Goal: Information Seeking & Learning: Learn about a topic

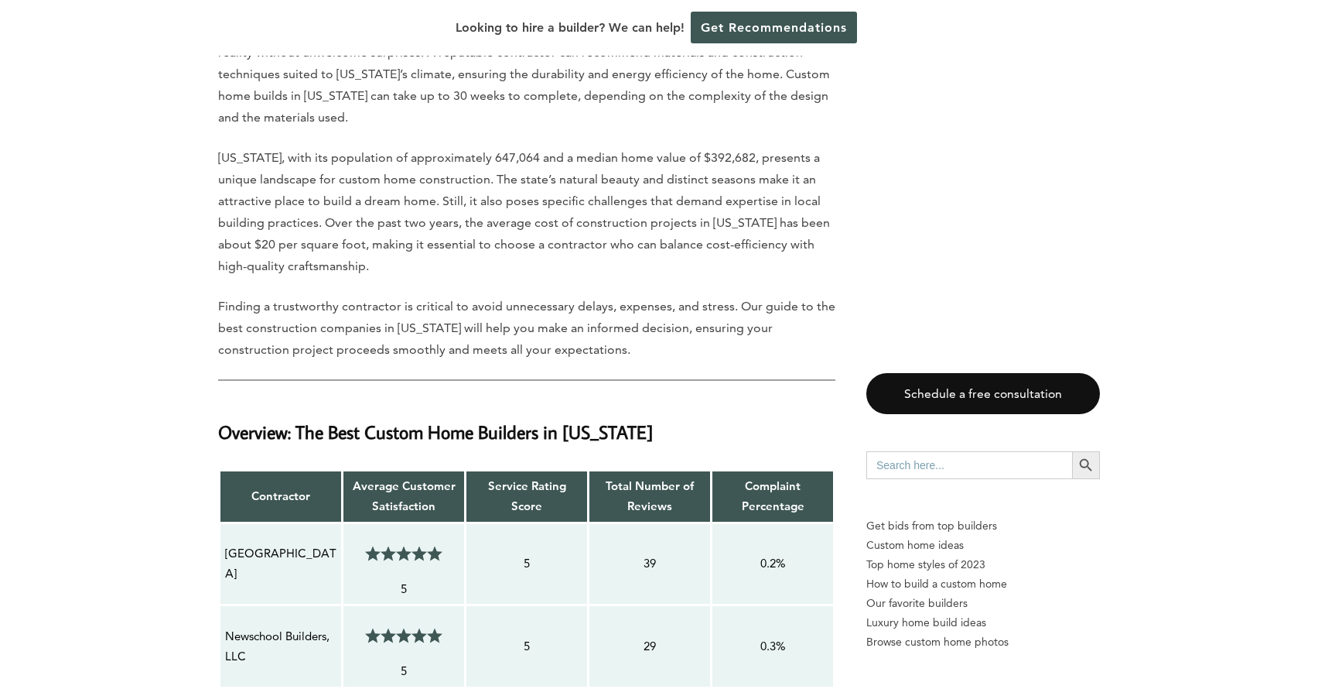
scroll to position [872, 0]
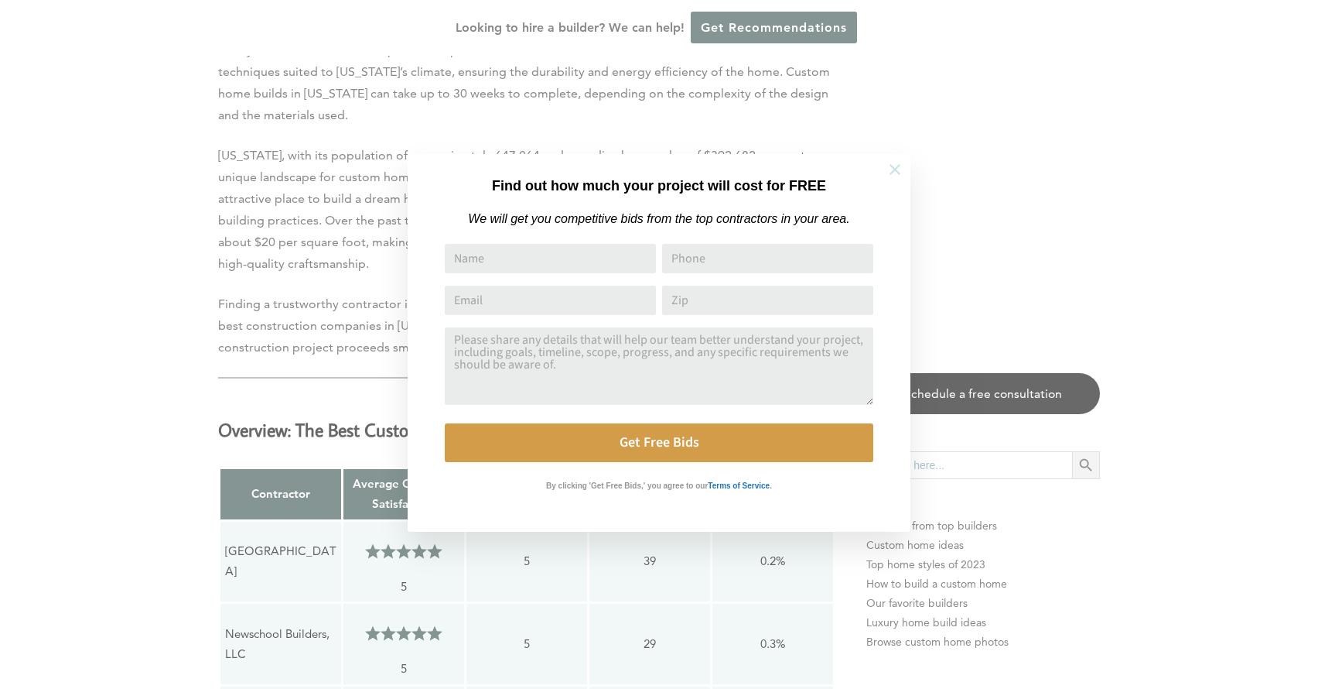
click at [892, 162] on icon at bounding box center [895, 169] width 17 height 17
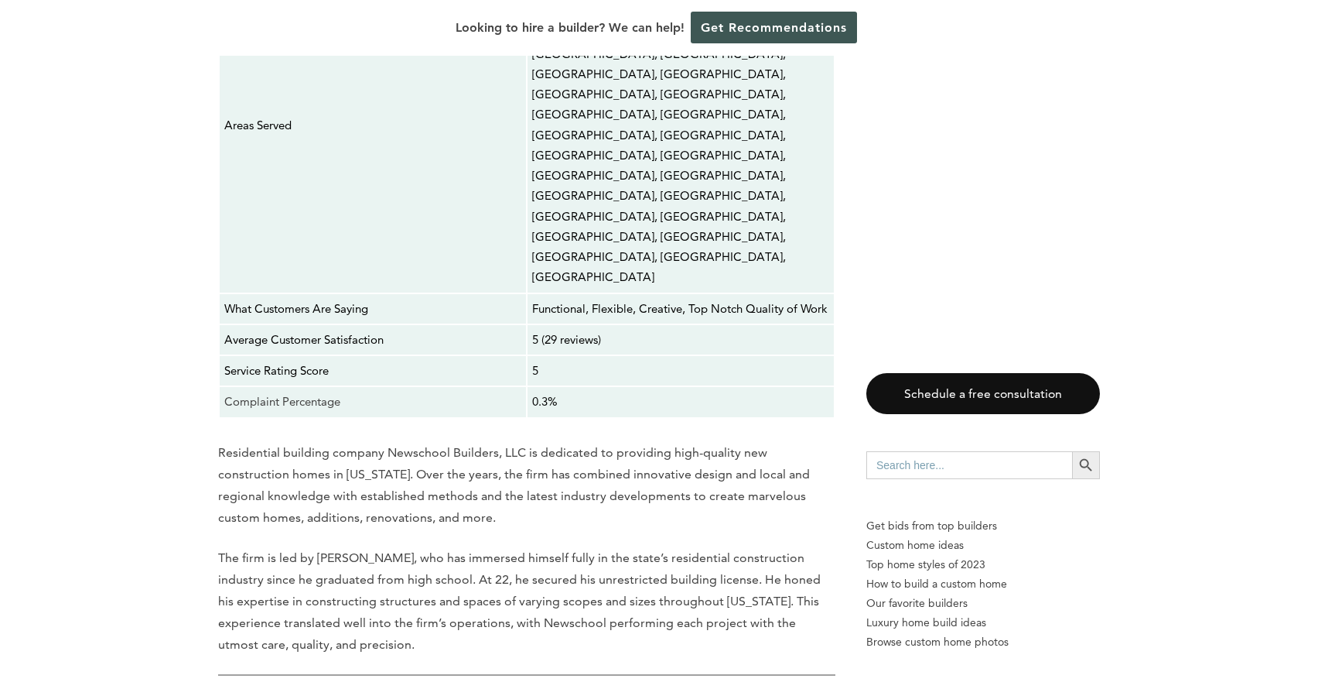
scroll to position [3763, 0]
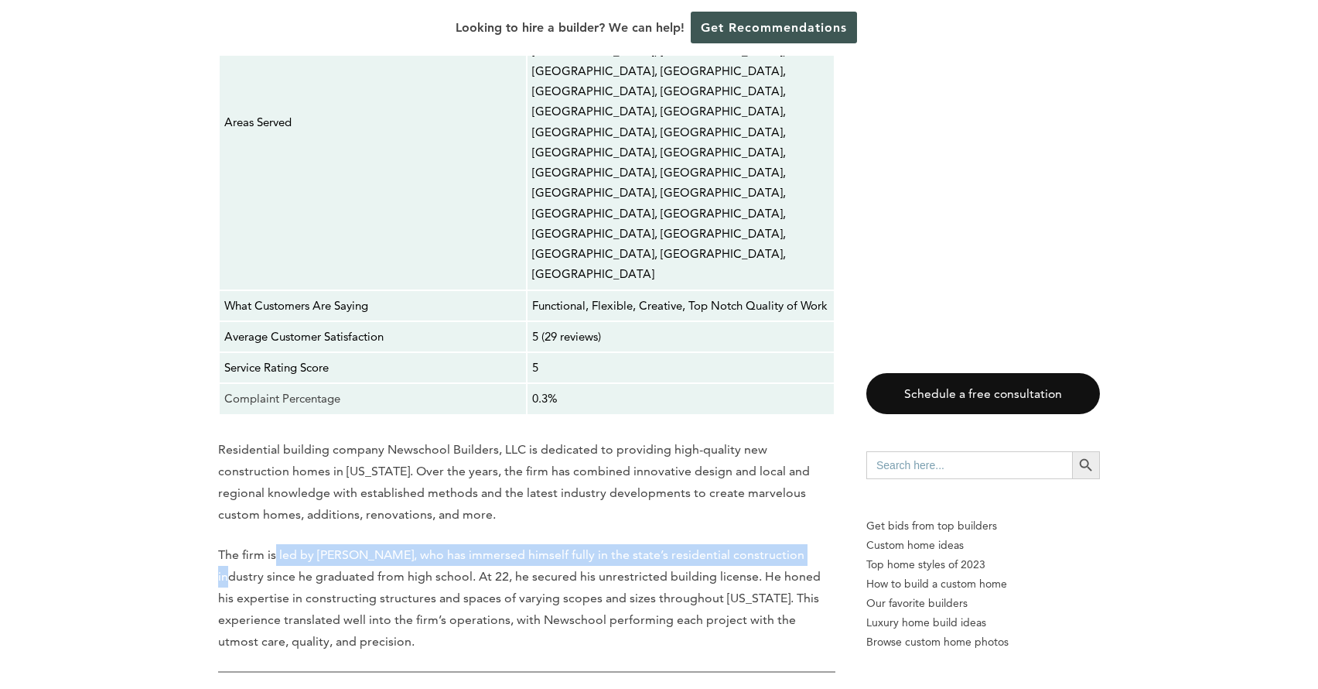
drag, startPoint x: 194, startPoint y: 403, endPoint x: 275, endPoint y: 398, distance: 80.6
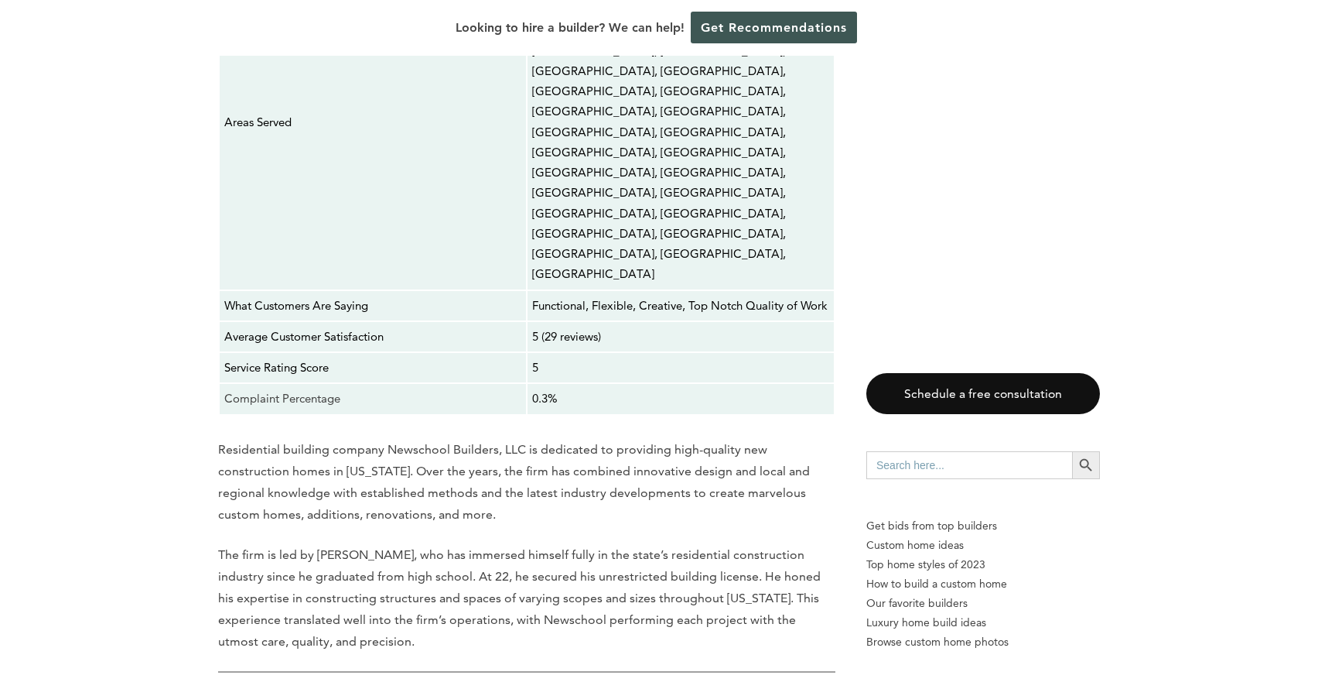
click at [230, 544] on p "The firm is led by [PERSON_NAME], who has immersed himself fully in the state’s…" at bounding box center [526, 598] width 617 height 108
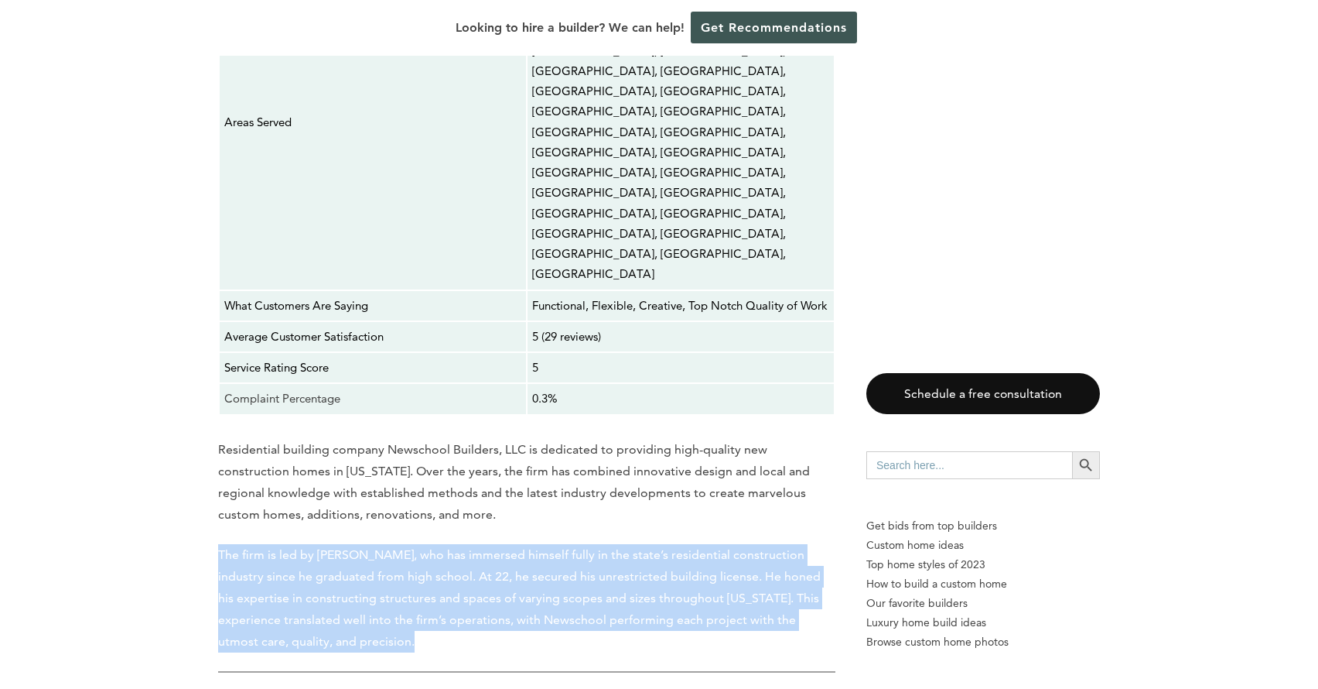
drag, startPoint x: 184, startPoint y: 392, endPoint x: 320, endPoint y: 493, distance: 169.3
click at [512, 544] on p "The firm is led by [PERSON_NAME], who has immersed himself fully in the state’s…" at bounding box center [526, 598] width 617 height 108
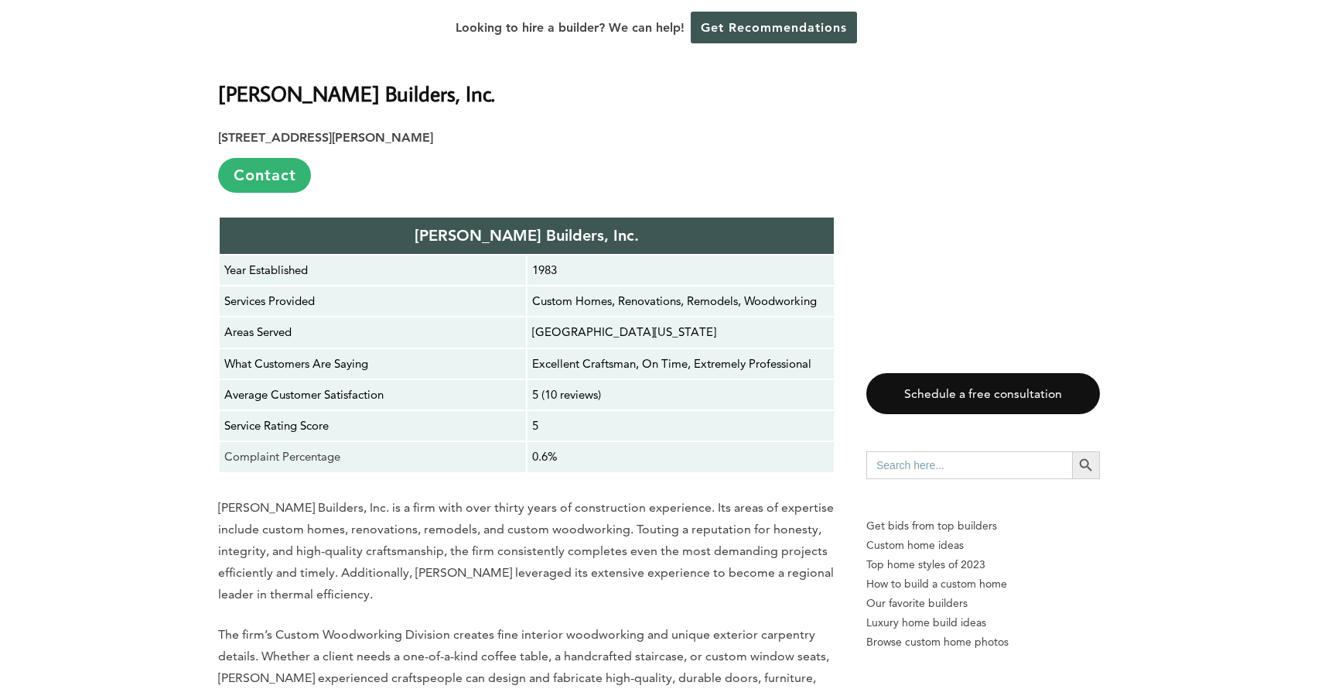
scroll to position [4399, 0]
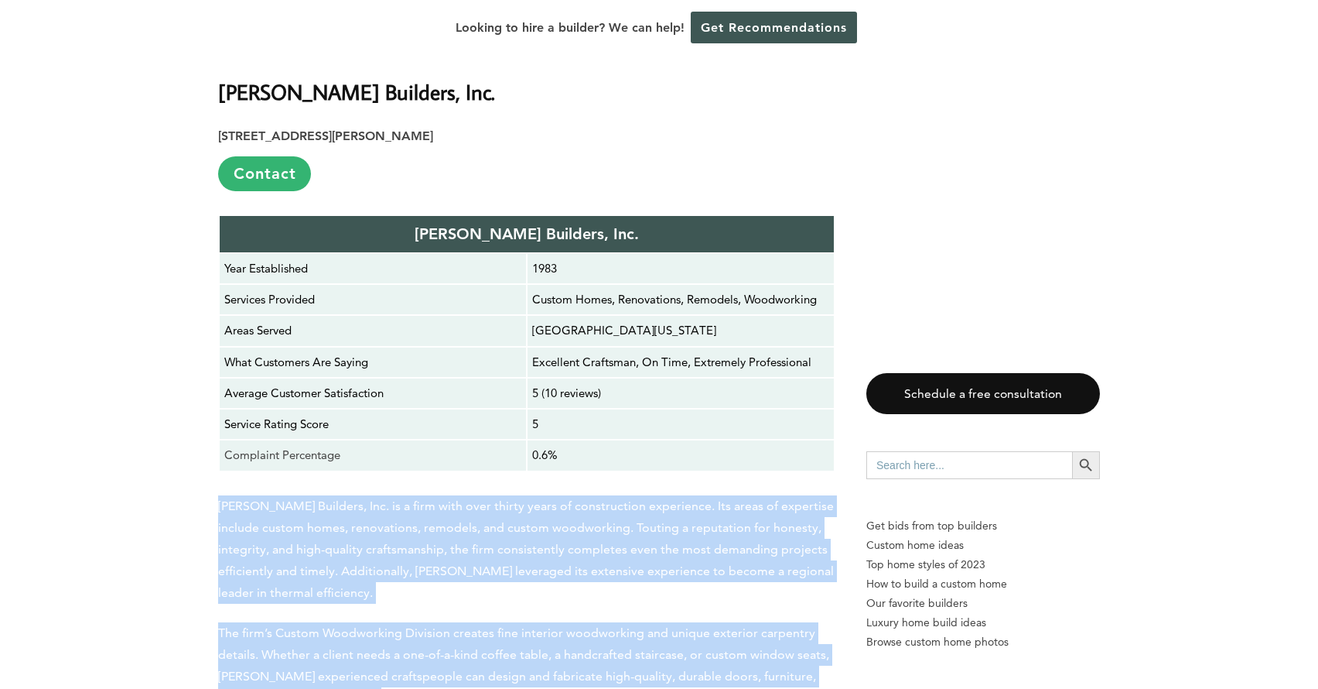
drag, startPoint x: 207, startPoint y: 349, endPoint x: 353, endPoint y: 525, distance: 228.7
click at [299, 622] on p "The firm’s Custom Woodworking Division creates fine interior woodworking and un…" at bounding box center [526, 665] width 617 height 87
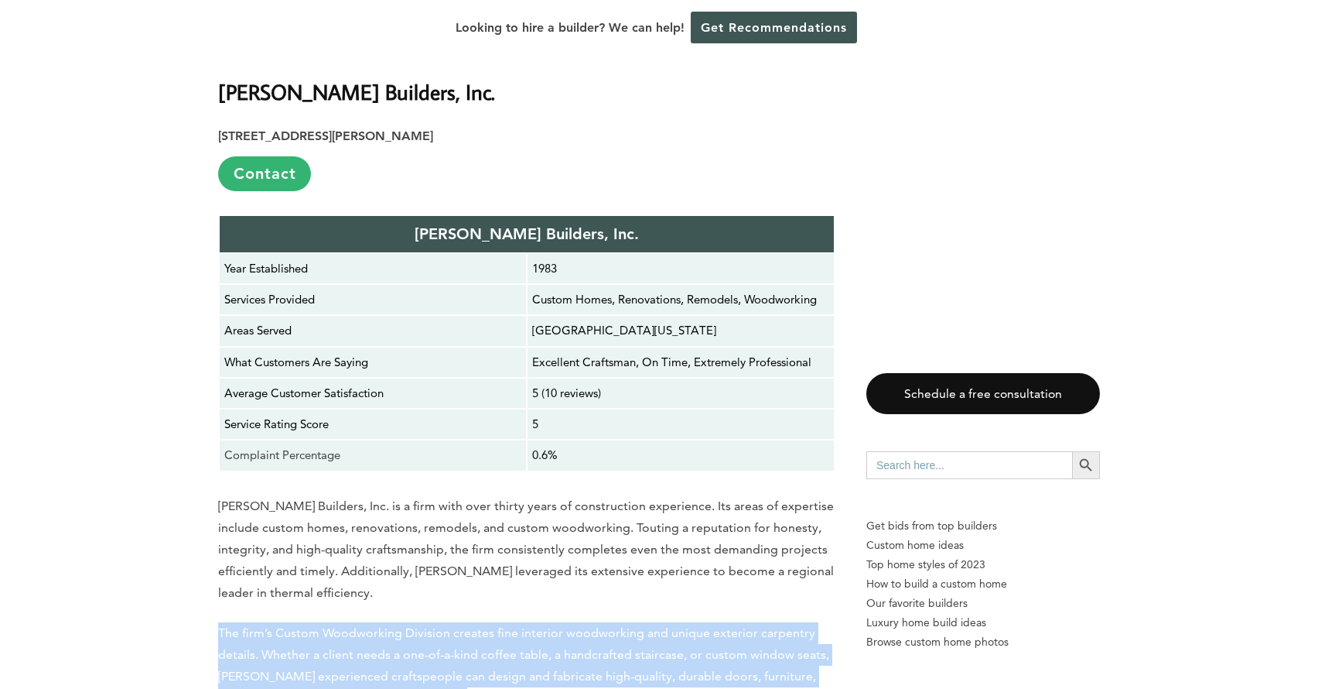
drag, startPoint x: 456, startPoint y: 530, endPoint x: 204, endPoint y: 477, distance: 256.9
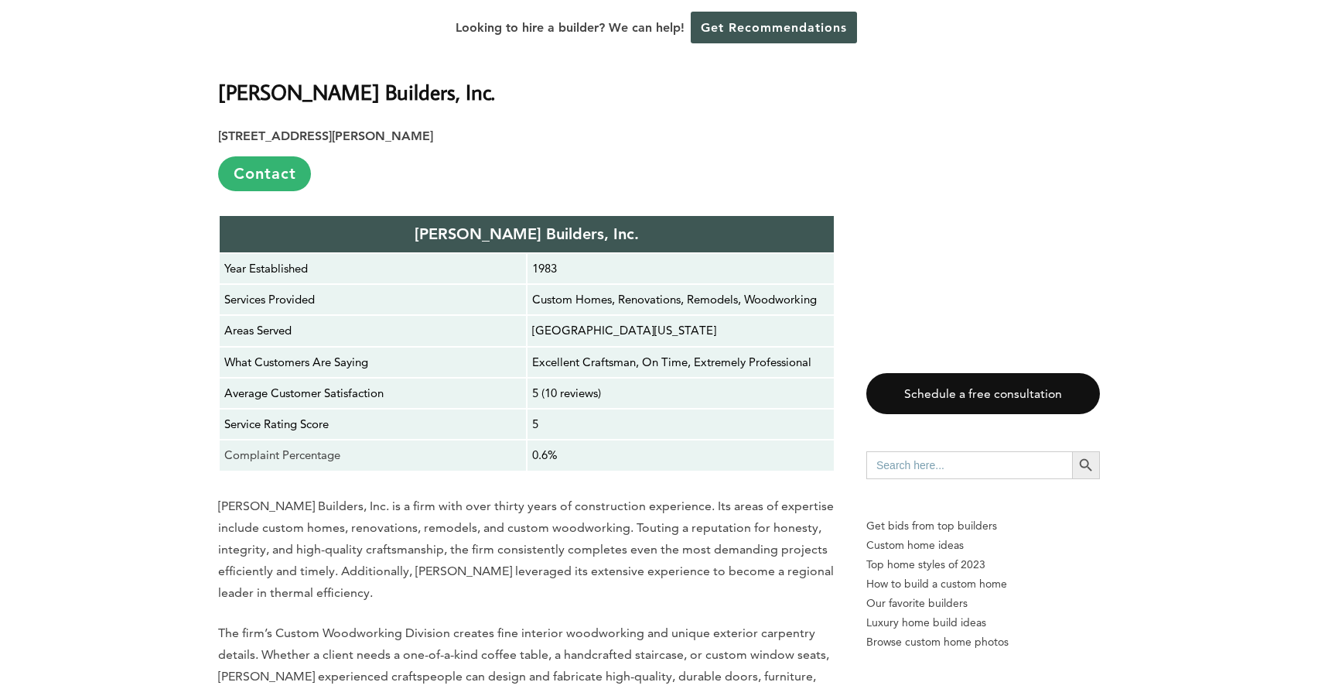
click at [345, 622] on p "The firm’s Custom Woodworking Division creates fine interior woodworking and un…" at bounding box center [526, 665] width 617 height 87
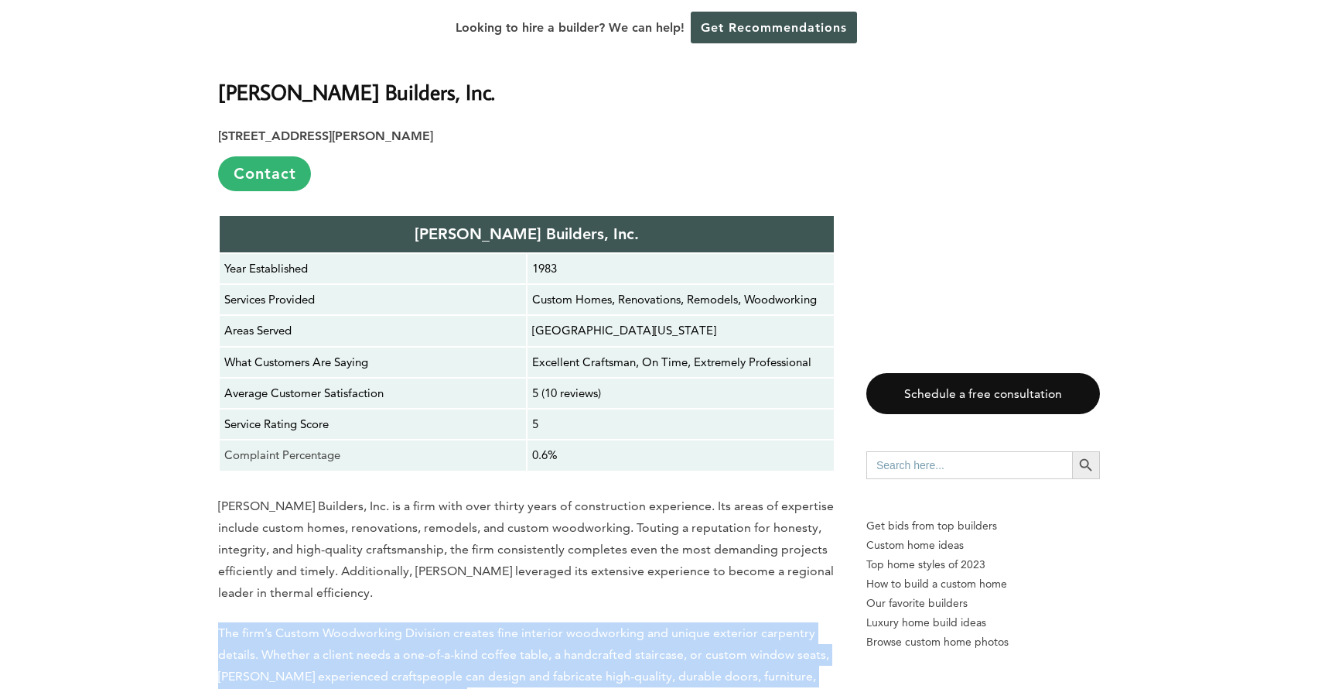
drag, startPoint x: 446, startPoint y: 535, endPoint x: 186, endPoint y: 474, distance: 267.2
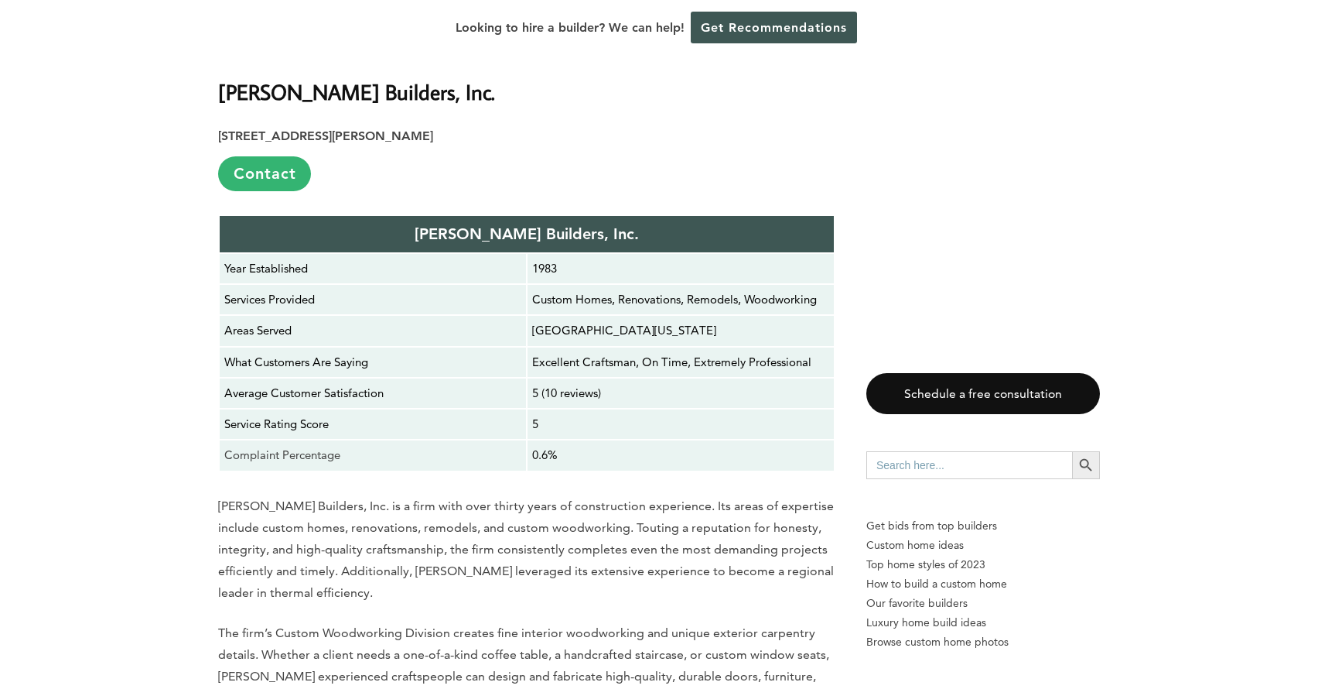
click at [283, 622] on p "The firm’s Custom Woodworking Division creates fine interior woodworking and un…" at bounding box center [526, 665] width 617 height 87
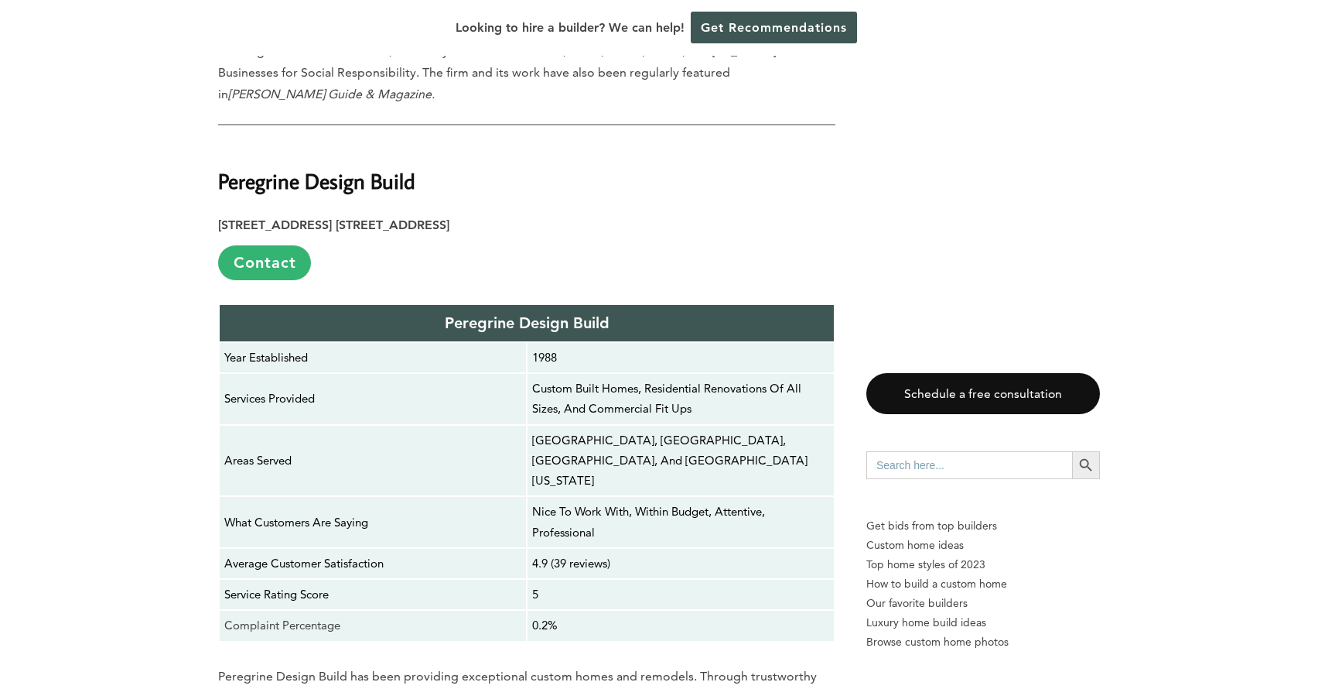
scroll to position [5113, 0]
